Goal: Navigation & Orientation: Find specific page/section

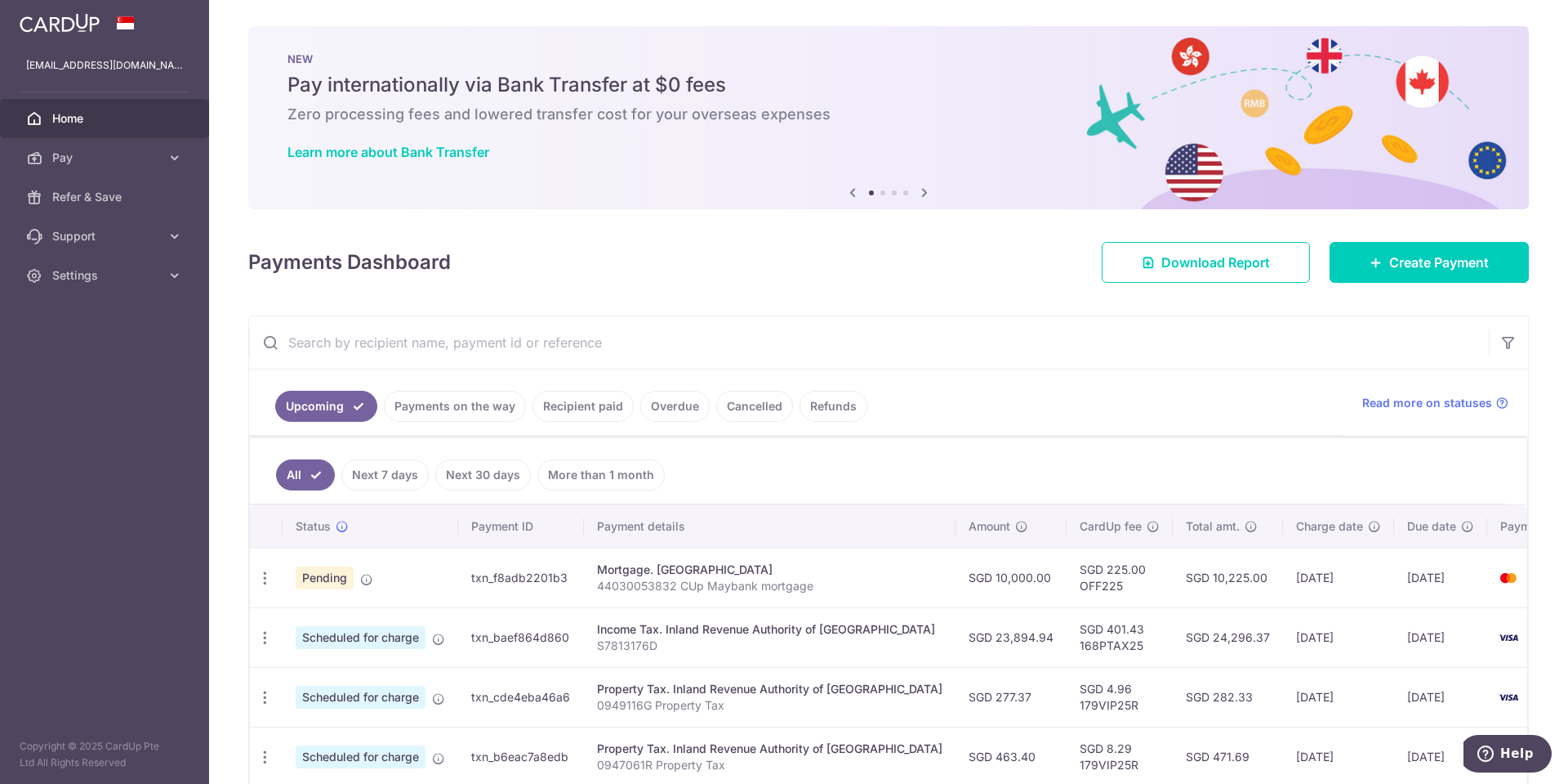
click at [849, 198] on icon at bounding box center [853, 192] width 19 height 20
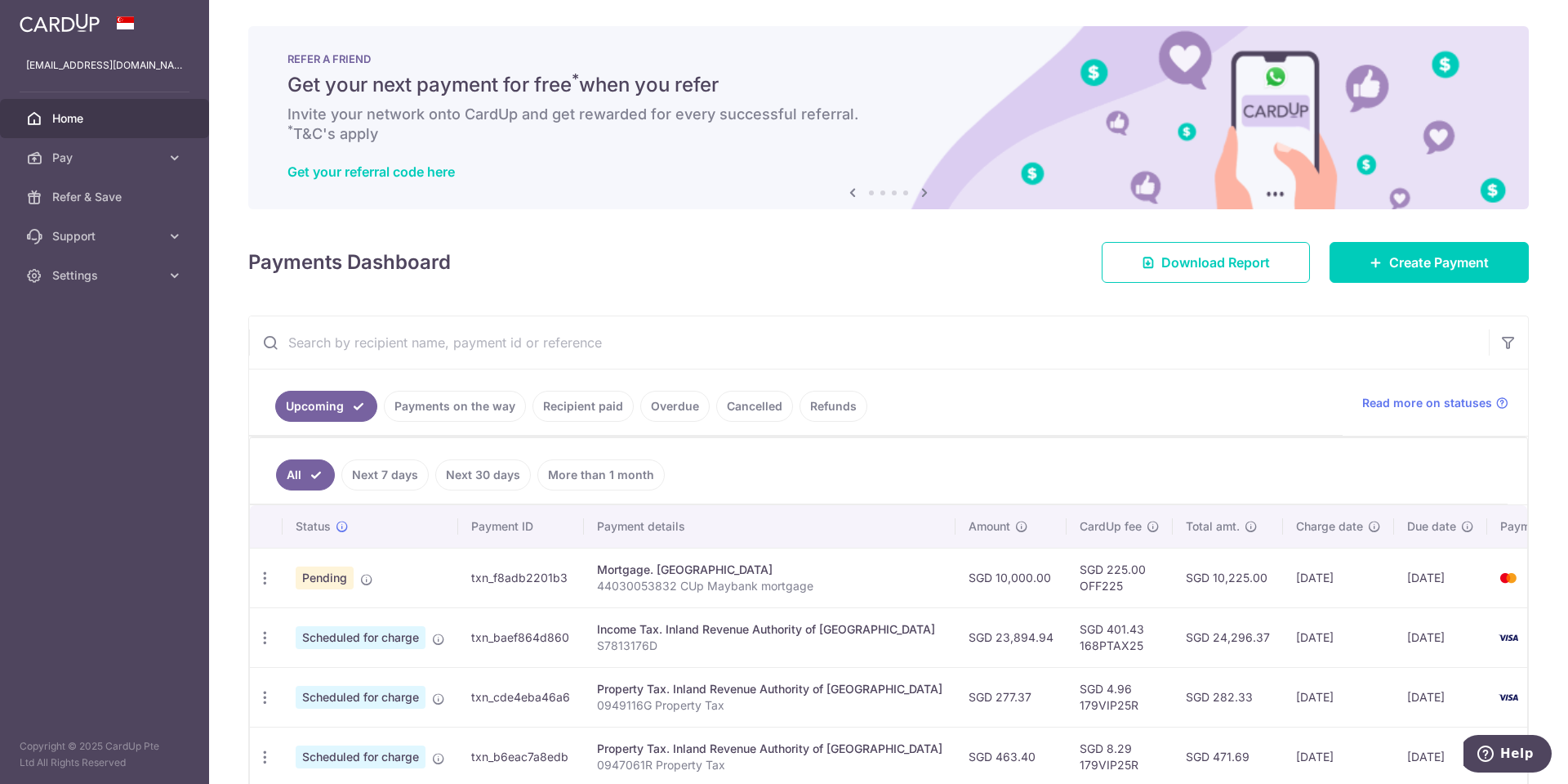
click at [849, 198] on icon at bounding box center [853, 192] width 19 height 20
